Goal: Transaction & Acquisition: Purchase product/service

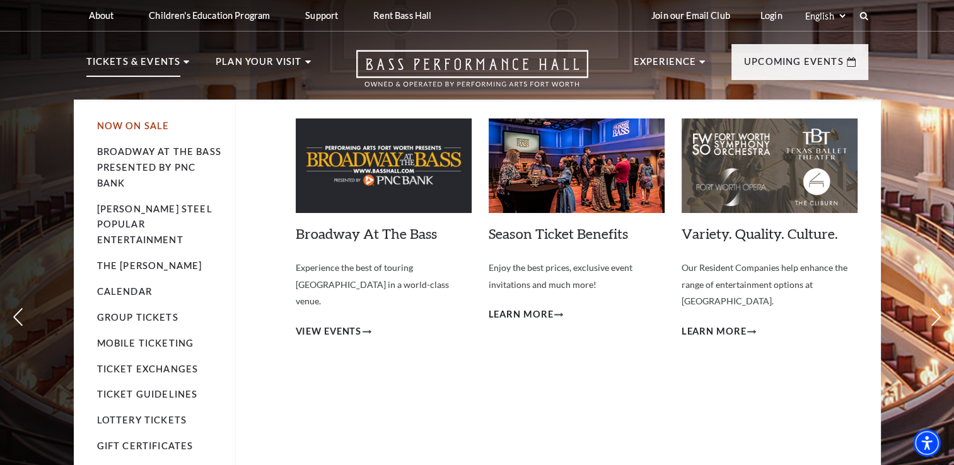
click at [138, 124] on link "Now On Sale" at bounding box center [133, 125] width 73 height 11
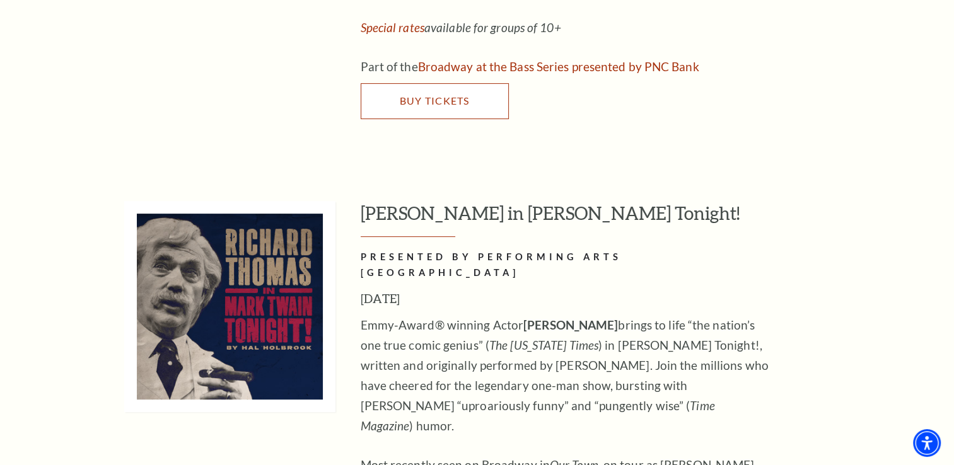
scroll to position [5046, 0]
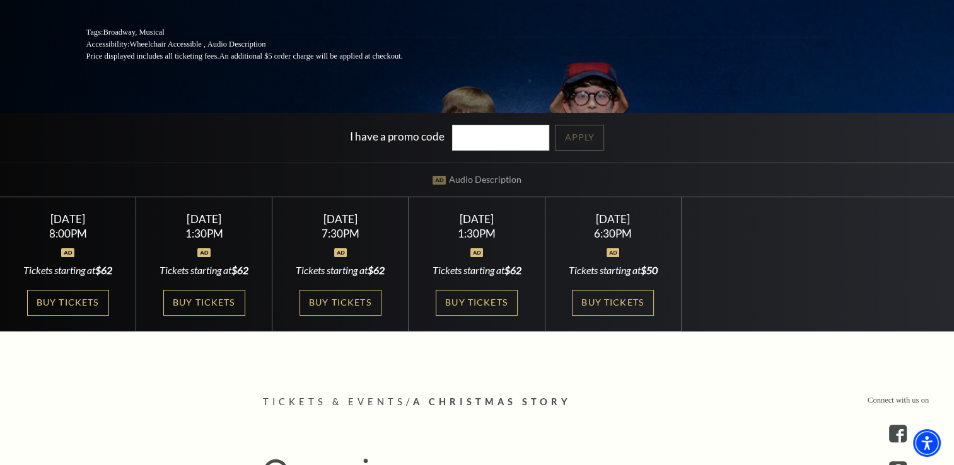
scroll to position [315, 0]
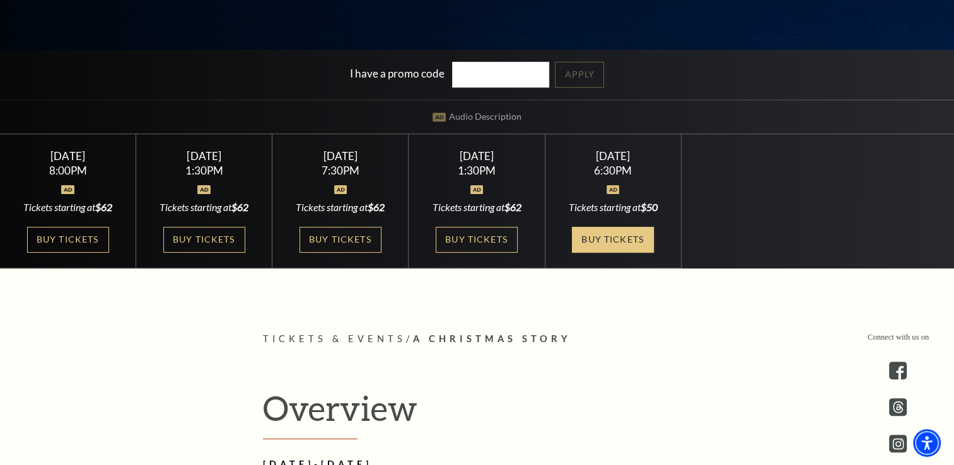
click at [636, 235] on link "Buy Tickets" at bounding box center [613, 240] width 82 height 26
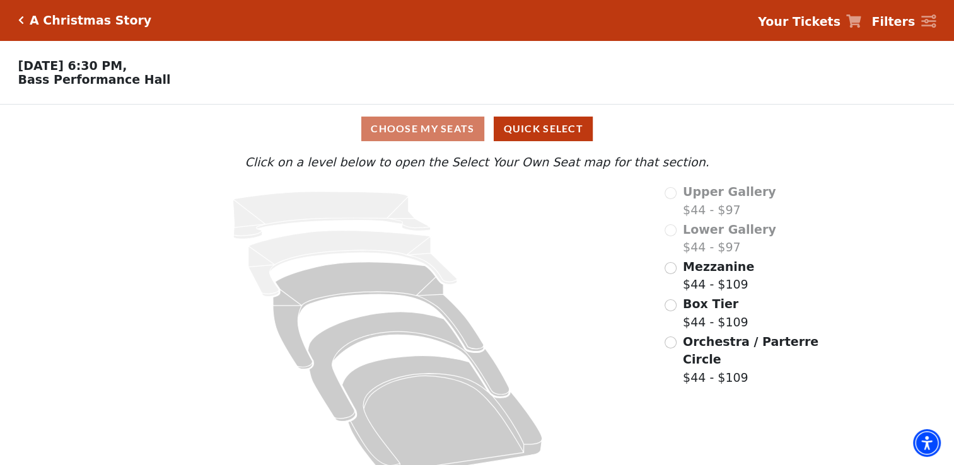
scroll to position [23, 0]
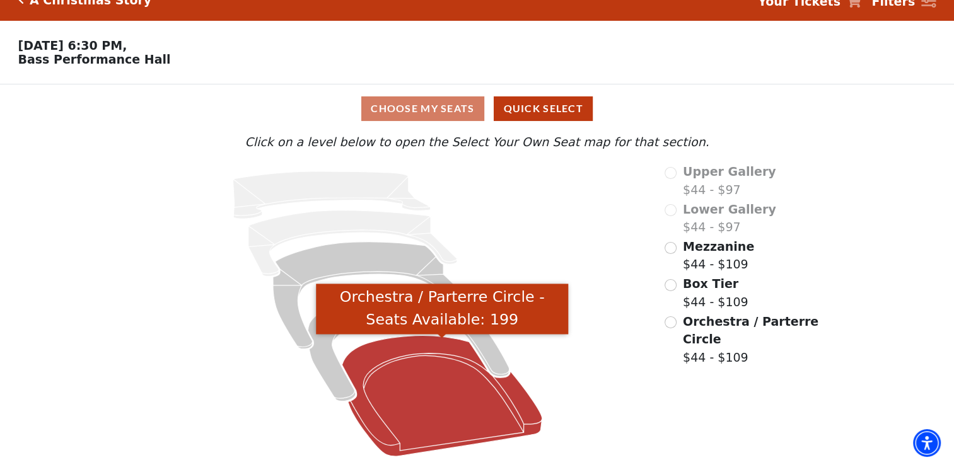
click at [444, 363] on icon "Orchestra / Parterre Circle - Seats Available: 199" at bounding box center [442, 396] width 200 height 120
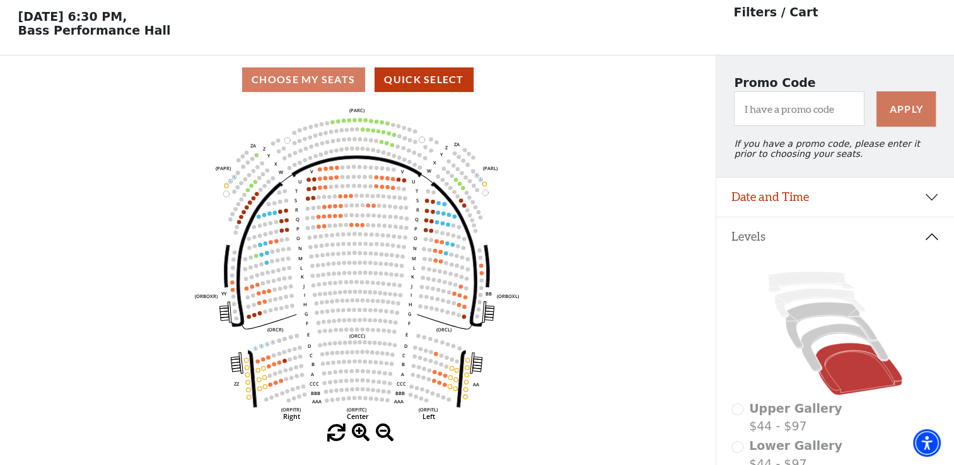
scroll to position [58, 0]
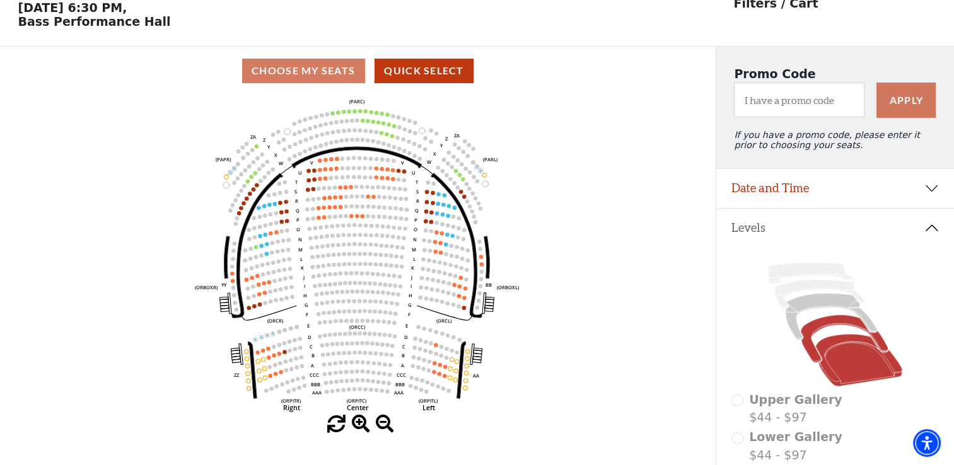
click at [826, 327] on icon at bounding box center [845, 339] width 88 height 48
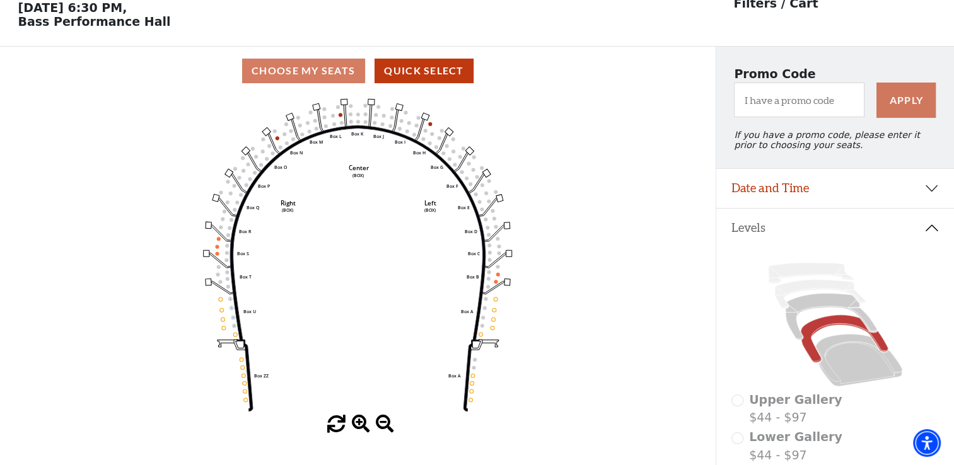
click at [496, 283] on use "Seat Selected" at bounding box center [496, 282] width 4 height 4
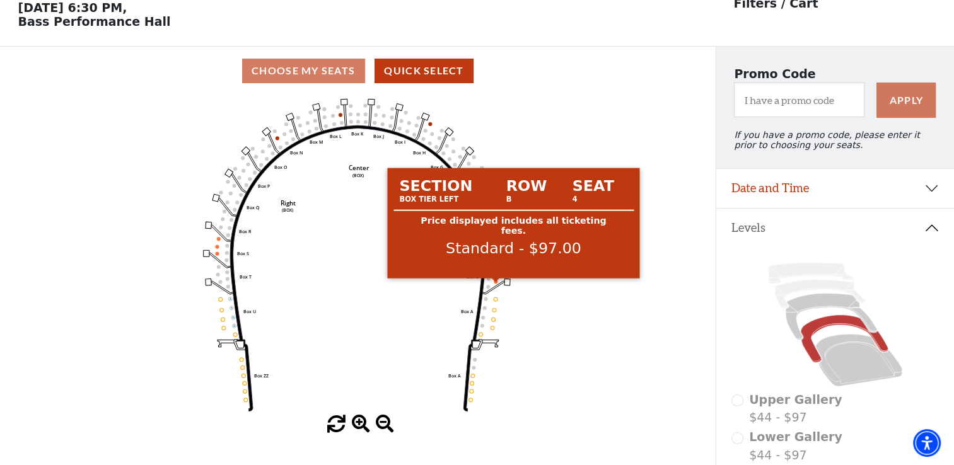
click at [495, 284] on circle at bounding box center [496, 282] width 4 height 4
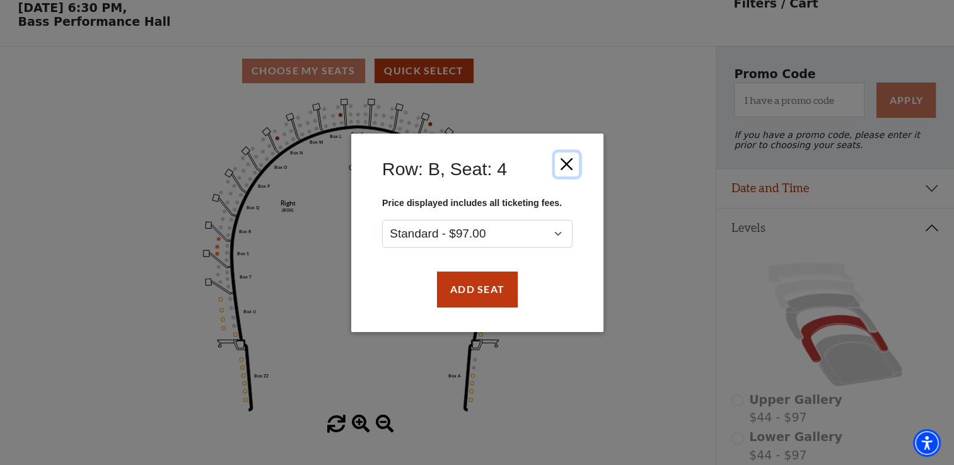
click at [563, 160] on button "Close" at bounding box center [566, 164] width 24 height 24
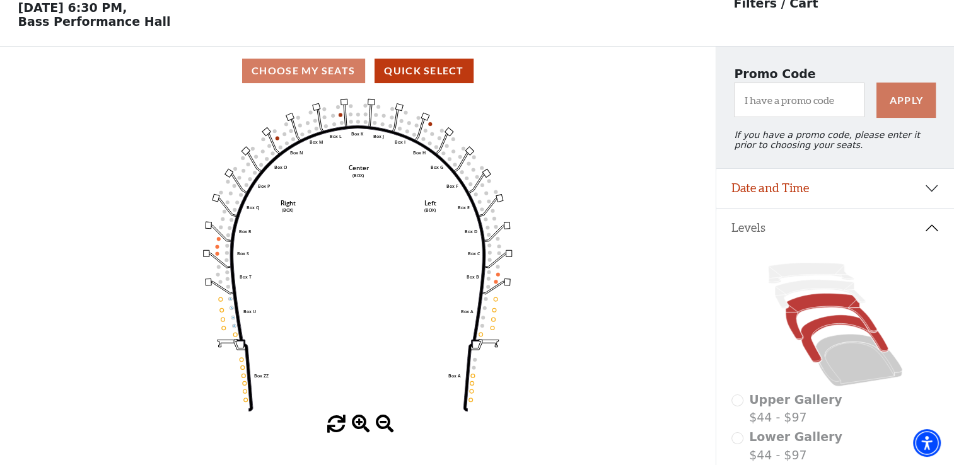
click at [818, 307] on icon at bounding box center [831, 317] width 91 height 47
